Goal: Transaction & Acquisition: Subscribe to service/newsletter

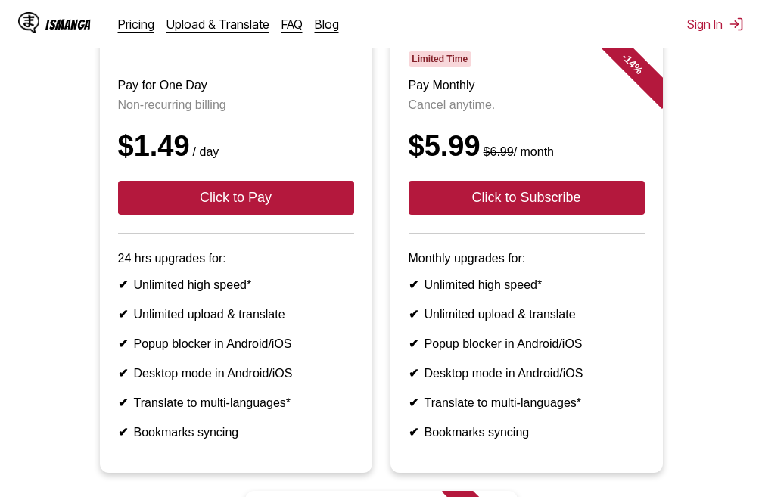
scroll to position [151, 0]
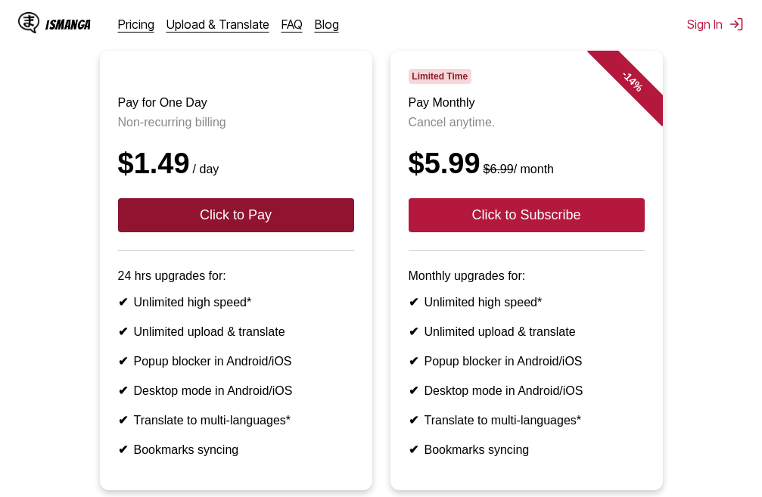
click at [228, 223] on button "Click to Pay" at bounding box center [236, 215] width 236 height 34
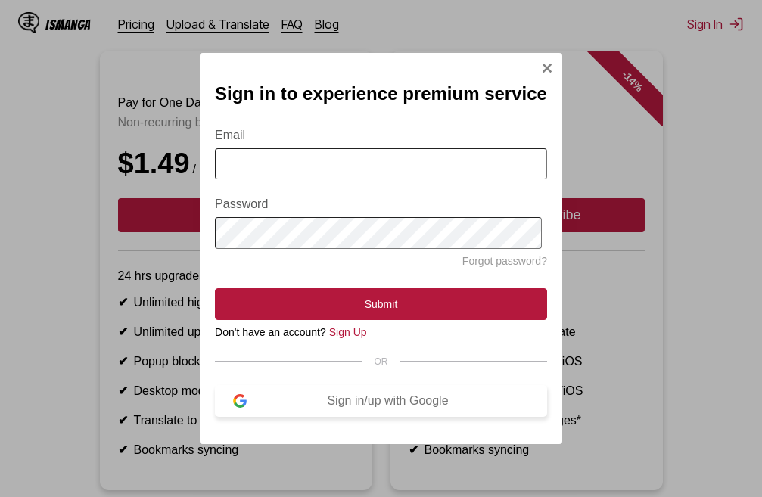
click at [391, 417] on button "Sign in/up with Google" at bounding box center [381, 401] width 332 height 32
click at [338, 335] on link "Sign Up" at bounding box center [348, 332] width 38 height 12
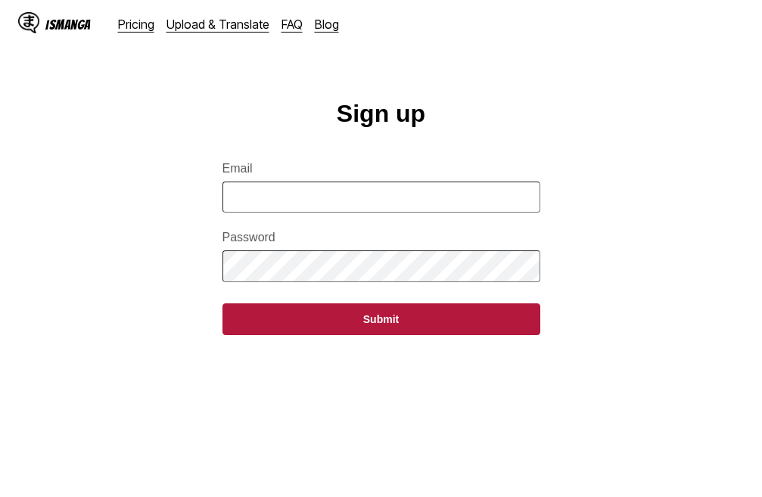
click at [406, 195] on input "Email" at bounding box center [382, 197] width 318 height 31
type input "*"
type input "**********"
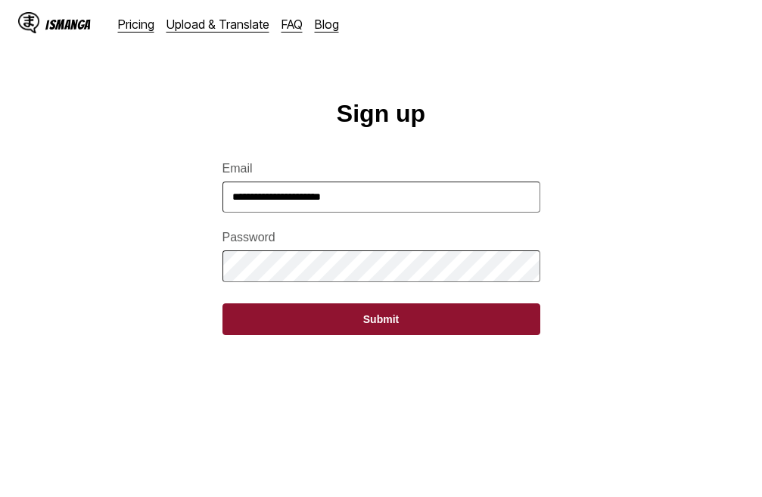
click at [319, 331] on button "Submit" at bounding box center [382, 320] width 318 height 32
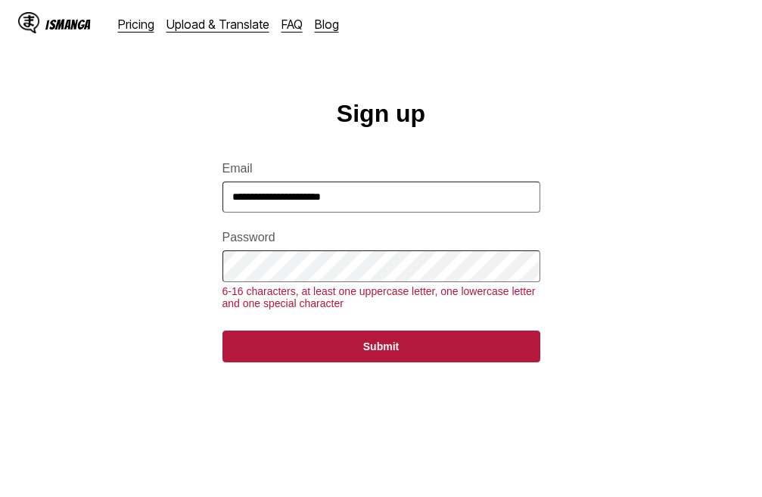
click at [161, 276] on main "**********" at bounding box center [381, 323] width 762 height 447
click at [223, 331] on button "Submit" at bounding box center [382, 347] width 318 height 32
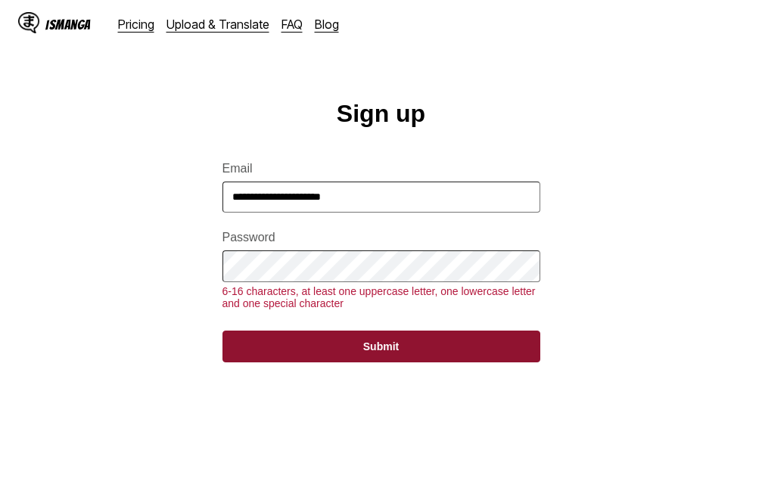
drag, startPoint x: 281, startPoint y: 343, endPoint x: 270, endPoint y: 354, distance: 15.5
click at [281, 344] on form "**********" at bounding box center [382, 253] width 318 height 219
drag, startPoint x: 270, startPoint y: 354, endPoint x: 254, endPoint y: 332, distance: 27.7
click at [269, 354] on button "Submit" at bounding box center [382, 347] width 318 height 32
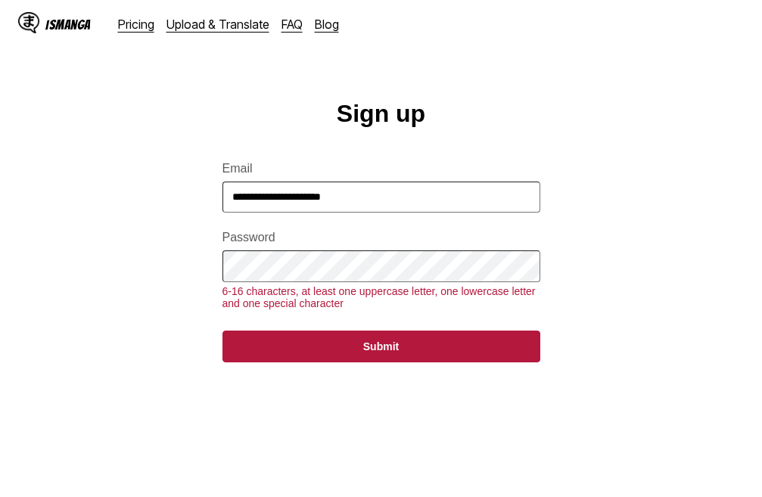
click at [493, 340] on form "**********" at bounding box center [382, 253] width 318 height 219
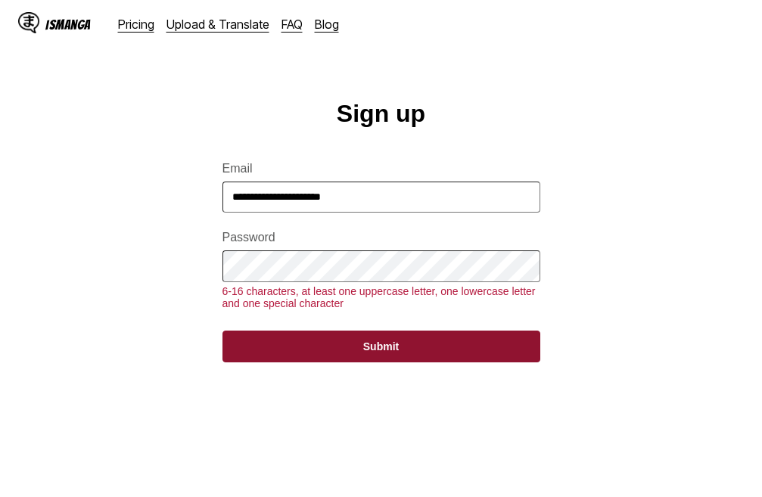
click at [490, 348] on button "Submit" at bounding box center [382, 347] width 318 height 32
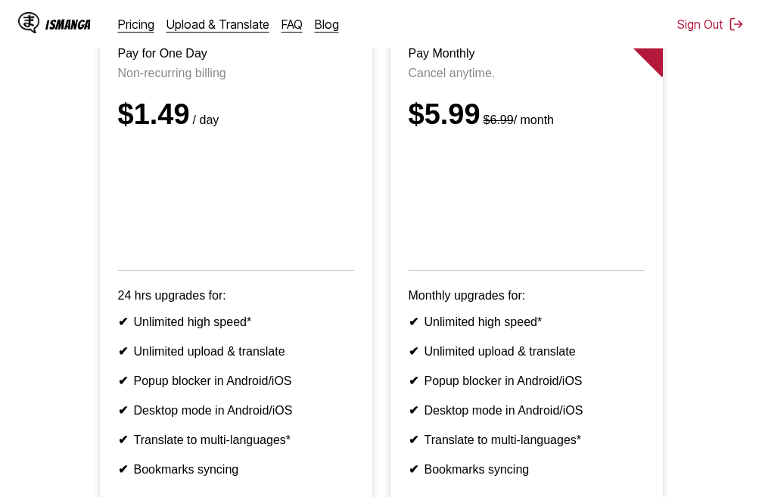
scroll to position [227, 0]
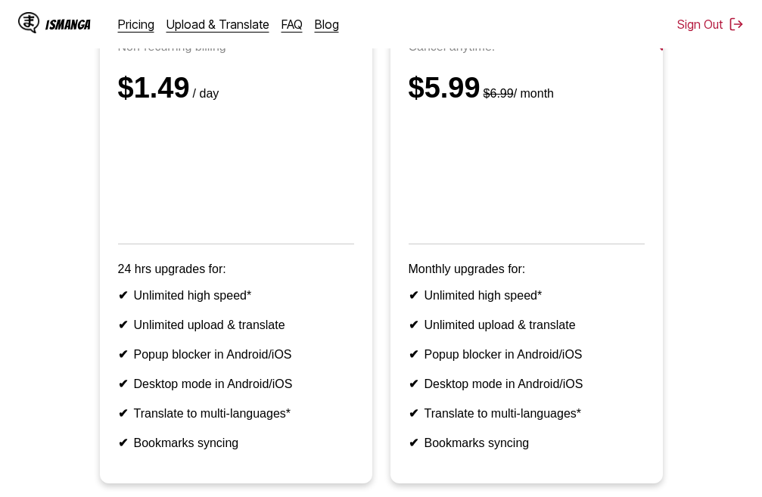
click at [744, 13] on div "IsManga Pricing Upload & Translate FAQ Blog Sign Out Pricing Upload & Translate…" at bounding box center [381, 24] width 762 height 48
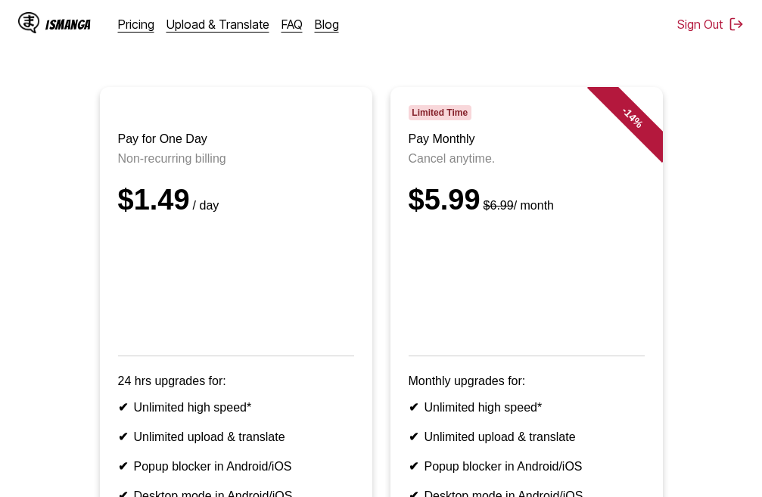
scroll to position [0, 0]
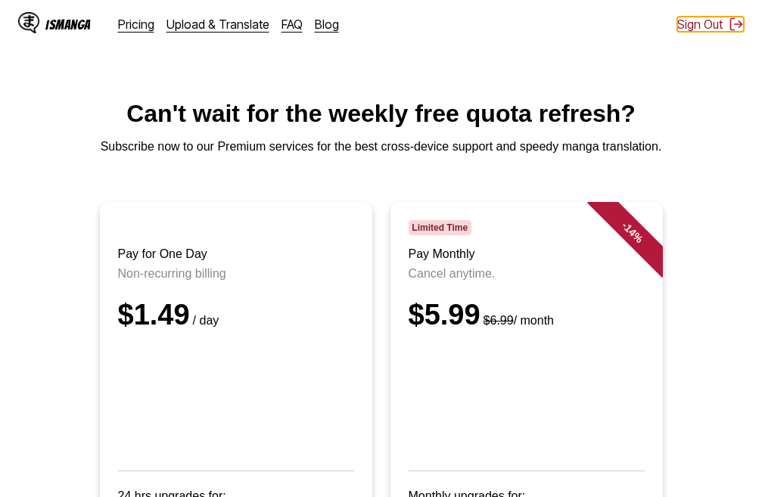
click at [730, 26] on img at bounding box center [736, 24] width 15 height 15
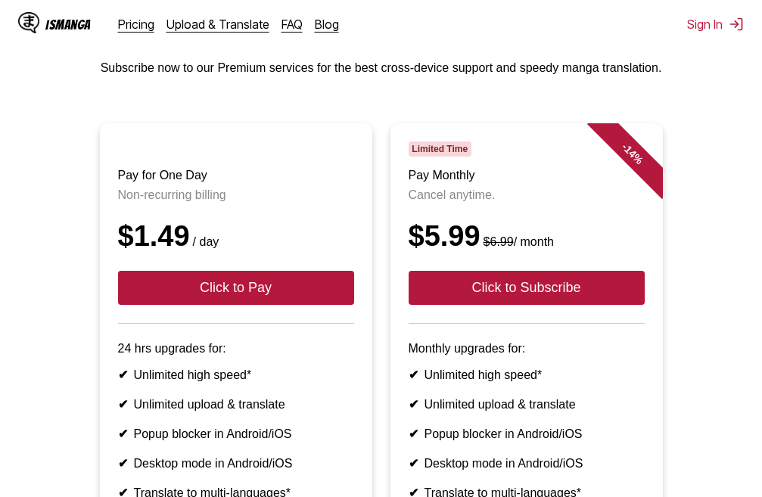
scroll to position [76, 0]
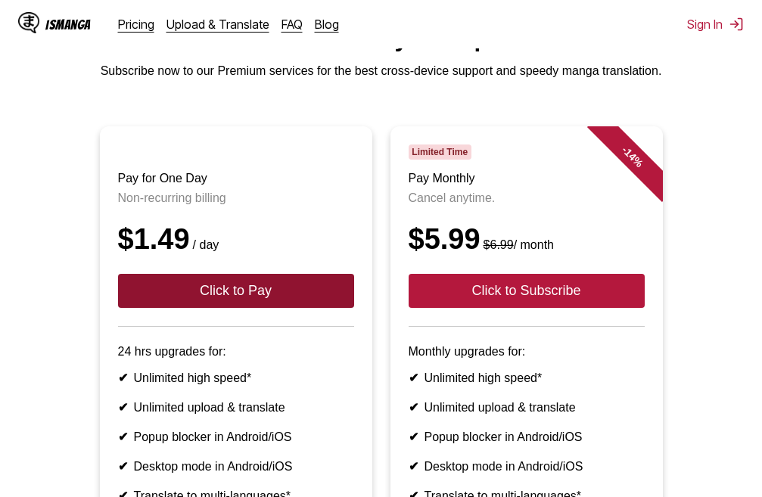
click at [258, 294] on button "Click to Pay" at bounding box center [236, 291] width 236 height 34
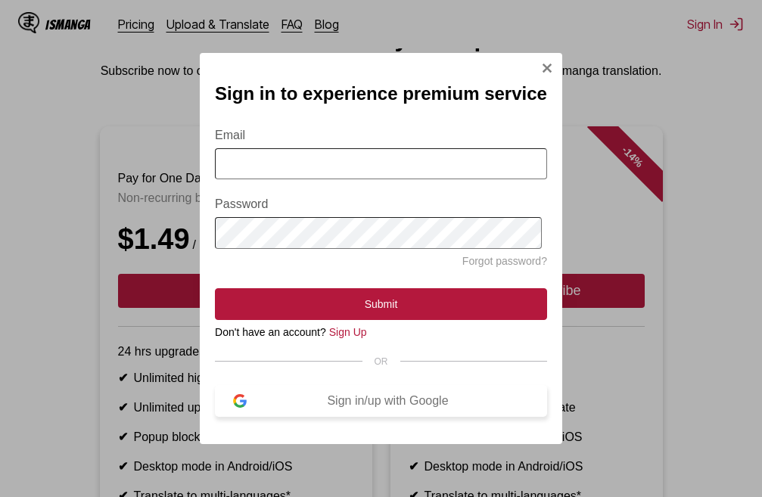
click at [362, 404] on div "Sign in/up with Google" at bounding box center [388, 401] width 282 height 14
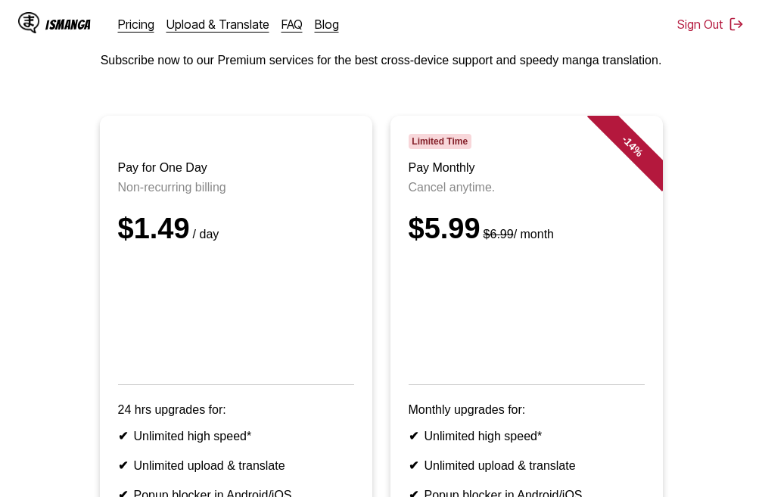
scroll to position [12, 0]
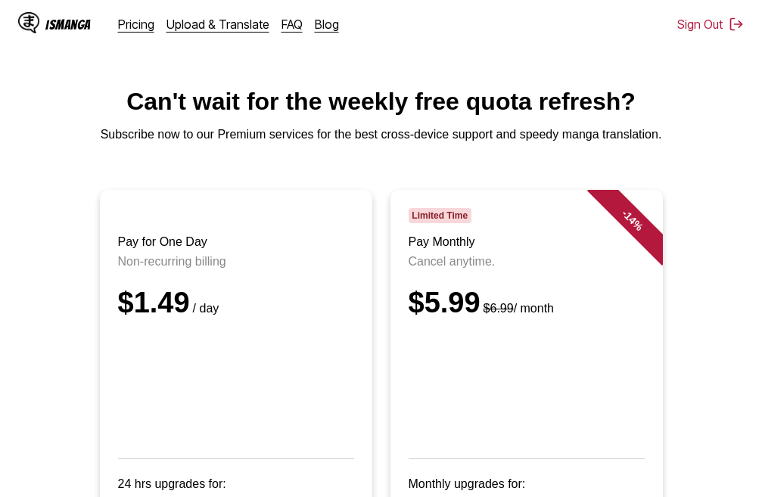
click at [732, 32] on div "IsManga Pricing Upload & Translate FAQ Blog Sign Out Pricing Upload & Translate…" at bounding box center [381, 24] width 762 height 48
click at [732, 25] on img at bounding box center [736, 24] width 15 height 15
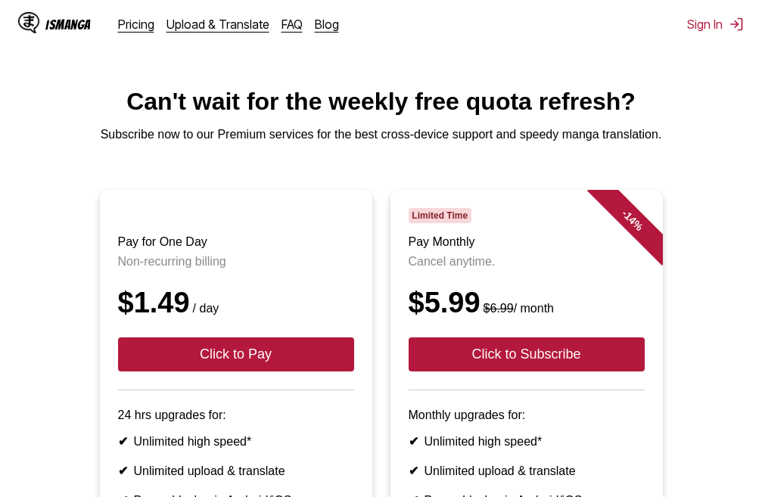
scroll to position [10, 0]
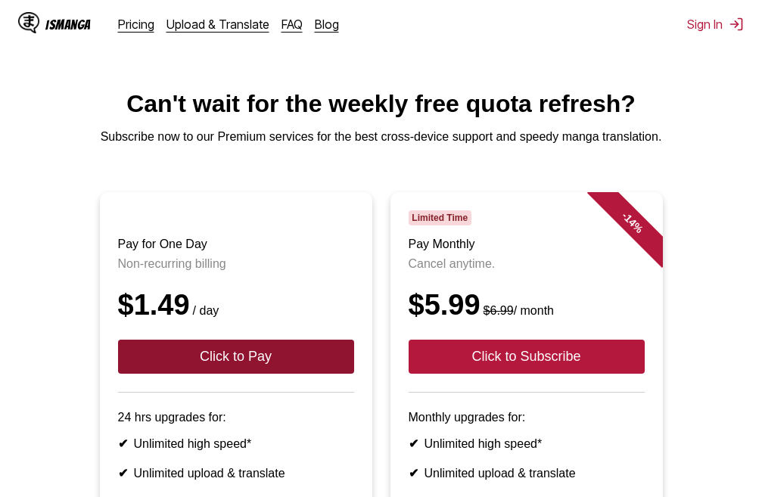
click at [238, 370] on button "Click to Pay" at bounding box center [236, 357] width 236 height 34
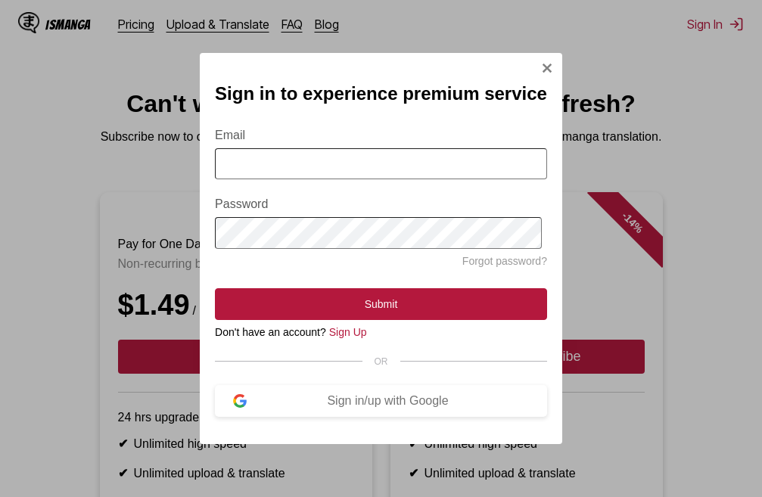
click at [370, 176] on input "Email" at bounding box center [381, 163] width 332 height 31
type input "**********"
click at [215, 288] on button "Submit" at bounding box center [381, 304] width 332 height 32
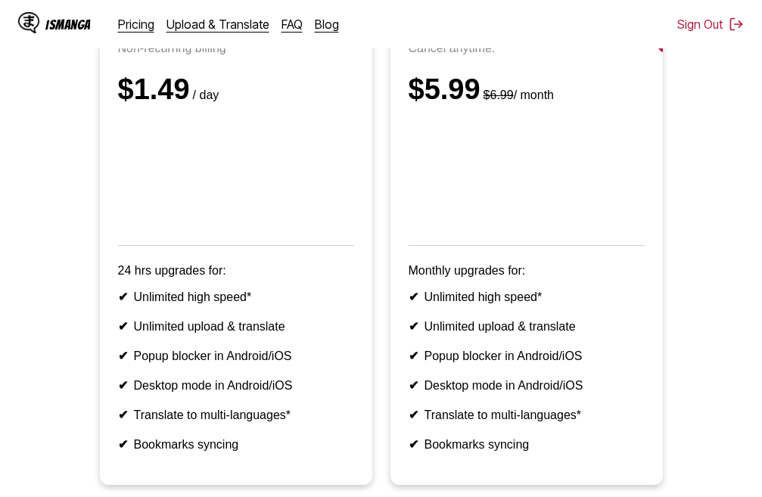
scroll to position [86, 0]
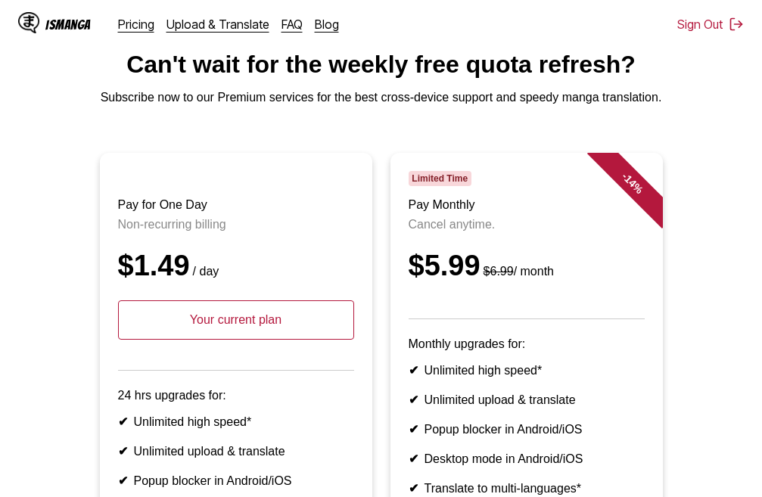
scroll to position [76, 0]
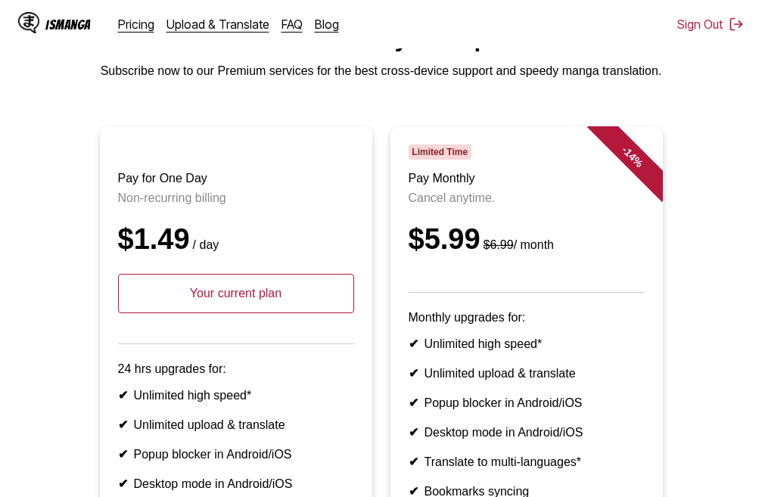
click at [262, 338] on header "Pay for One Day Non-recurring billing $1.49 / day Your current plan" at bounding box center [236, 245] width 236 height 200
click at [260, 313] on p "Your current plan" at bounding box center [236, 293] width 236 height 39
click at [252, 313] on p "Your current plan" at bounding box center [236, 293] width 236 height 39
drag, startPoint x: 295, startPoint y: 307, endPoint x: 165, endPoint y: 310, distance: 130.2
click at [165, 310] on p "Your current plan" at bounding box center [236, 293] width 236 height 39
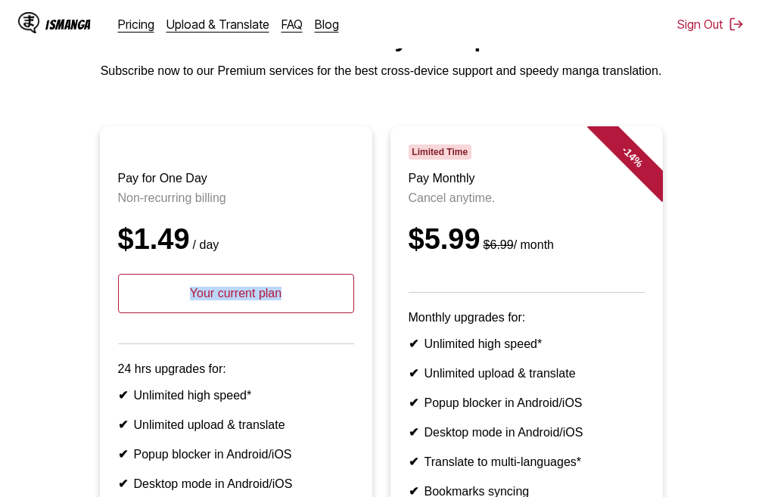
click at [367, 317] on article "Pay for One Day Non-recurring billing $1.49 / day Your current plan 24 hrs upgr…" at bounding box center [236, 354] width 272 height 457
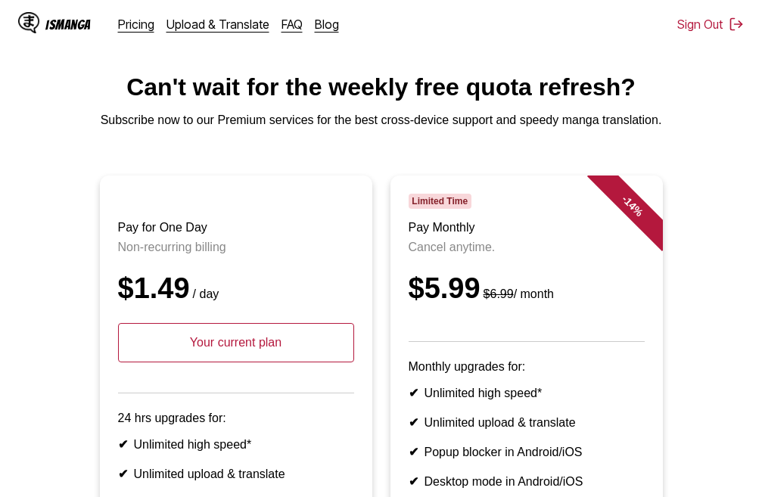
scroll to position [0, 0]
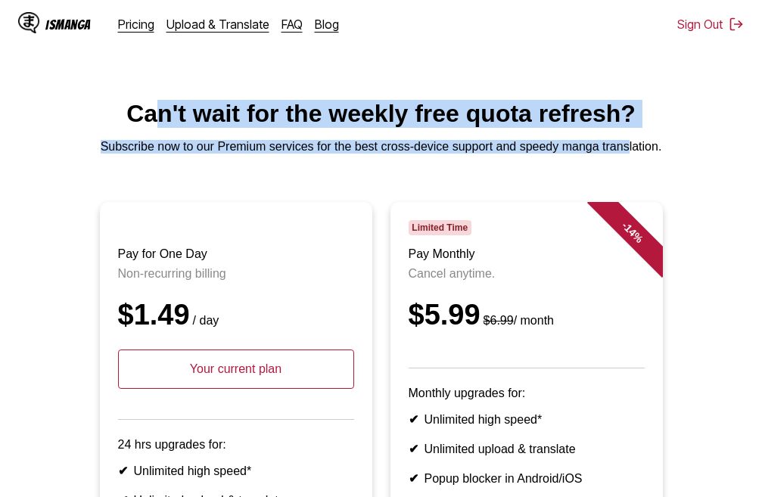
drag, startPoint x: 154, startPoint y: 107, endPoint x: 625, endPoint y: 154, distance: 473.9
